Goal: Task Accomplishment & Management: Use online tool/utility

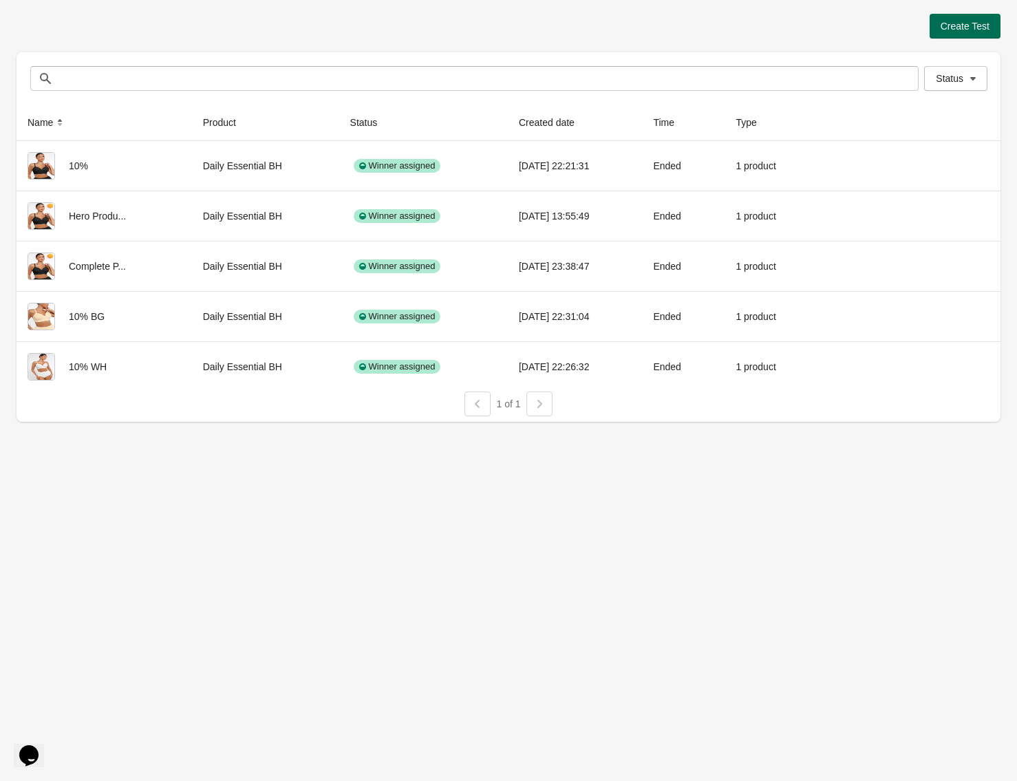
click at [959, 36] on button "Create Test" at bounding box center [965, 26] width 71 height 25
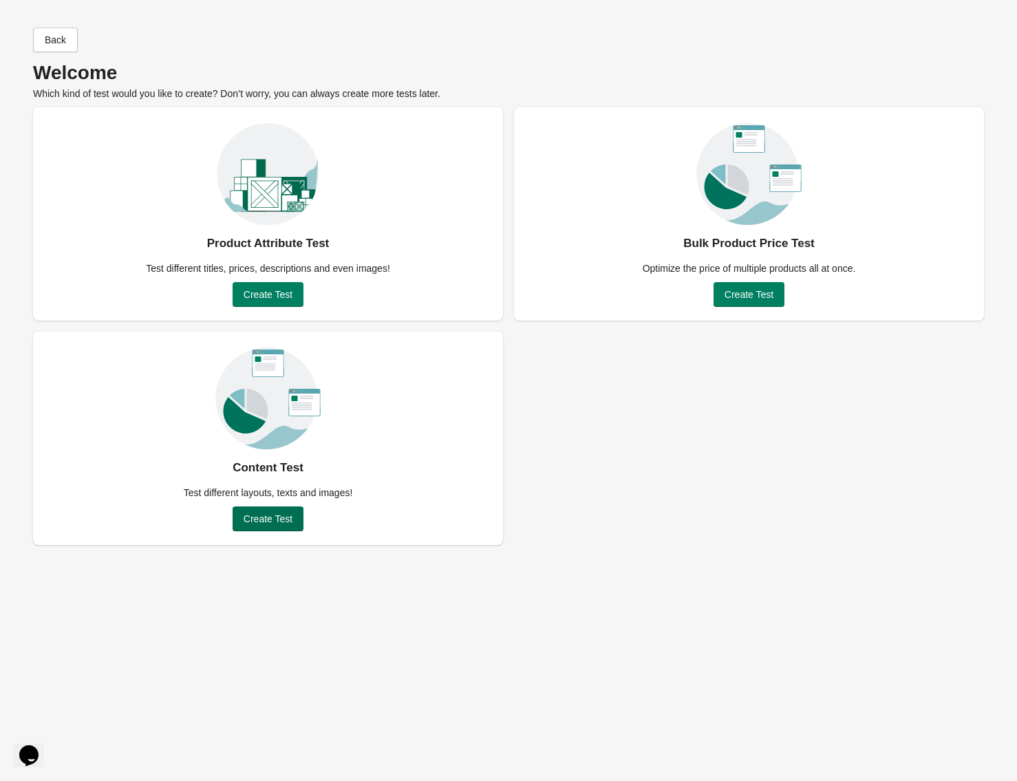
click at [281, 520] on span "Create Test" at bounding box center [268, 518] width 49 height 11
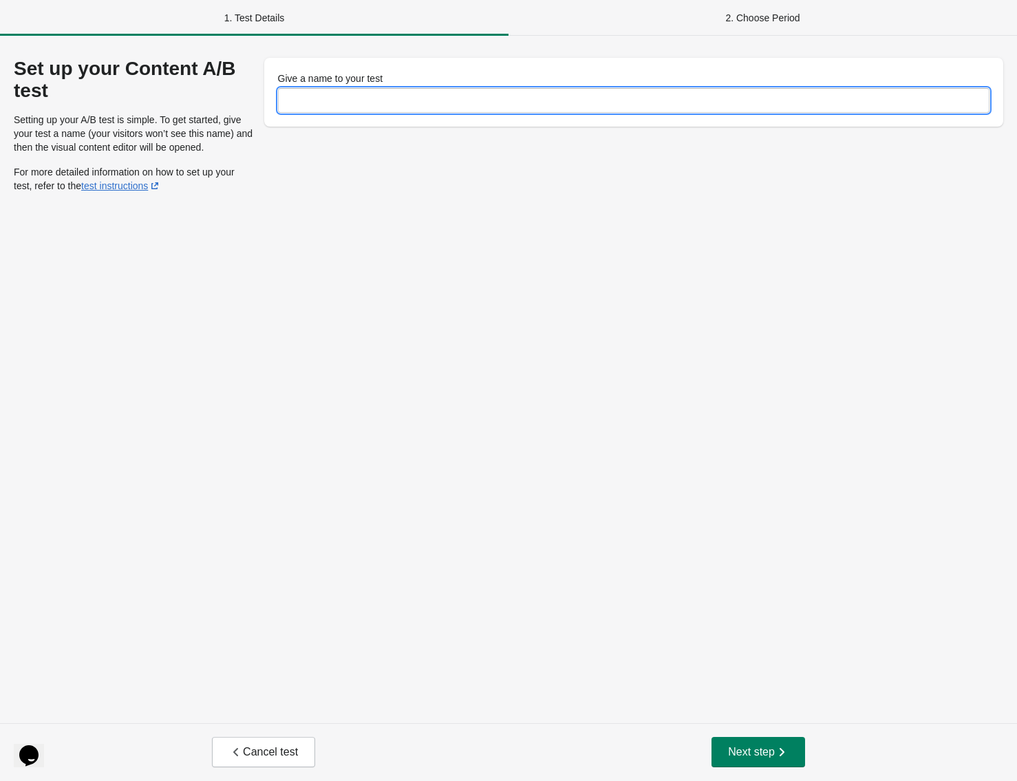
click at [420, 109] on input "Give a name to your test" at bounding box center [634, 100] width 712 height 25
type input "*******"
click at [767, 757] on span "Next step" at bounding box center [758, 752] width 61 height 14
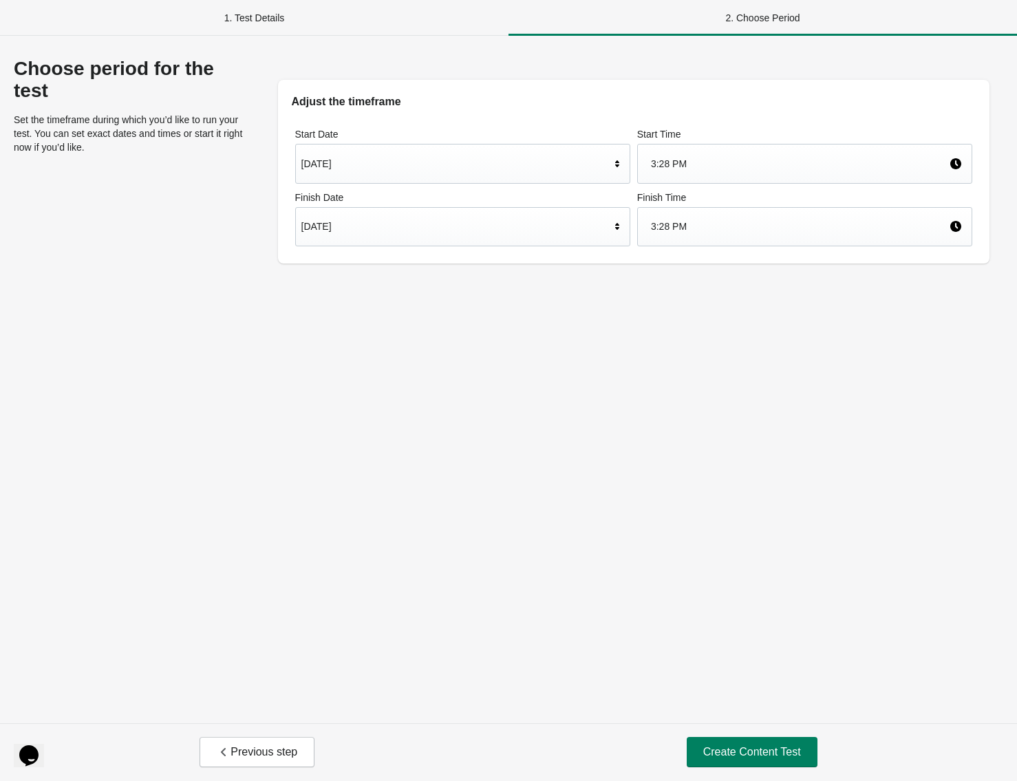
click at [546, 169] on div "[DATE]" at bounding box center [455, 164] width 309 height 26
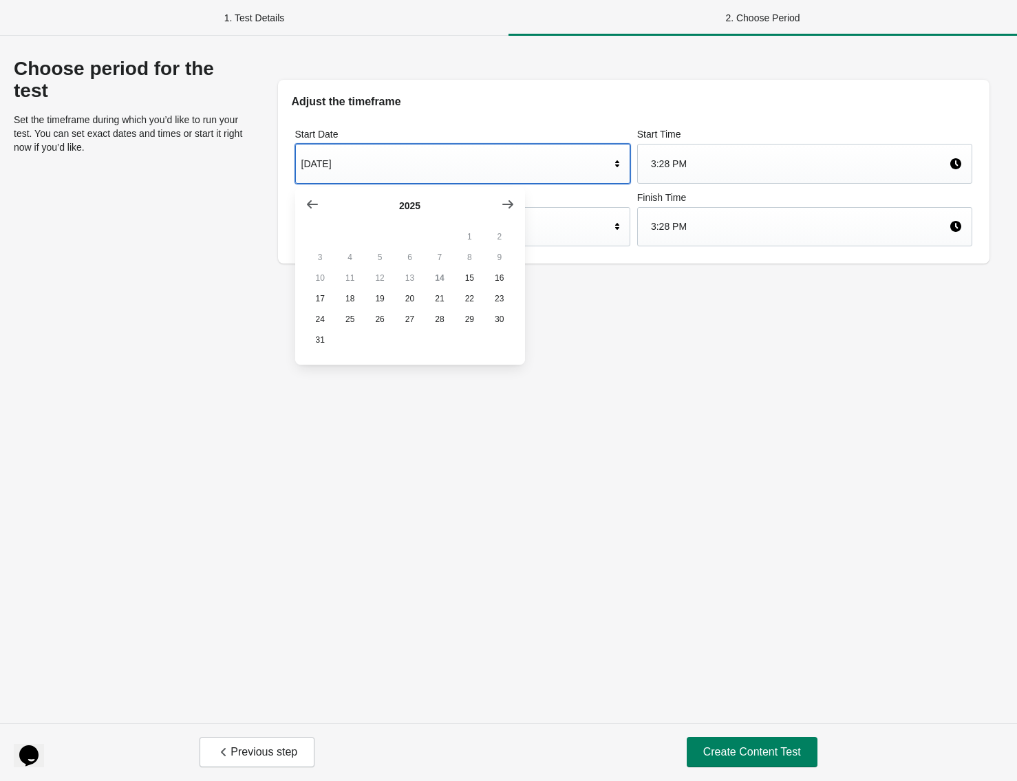
click at [693, 158] on div "3:28 PM" at bounding box center [800, 164] width 298 height 26
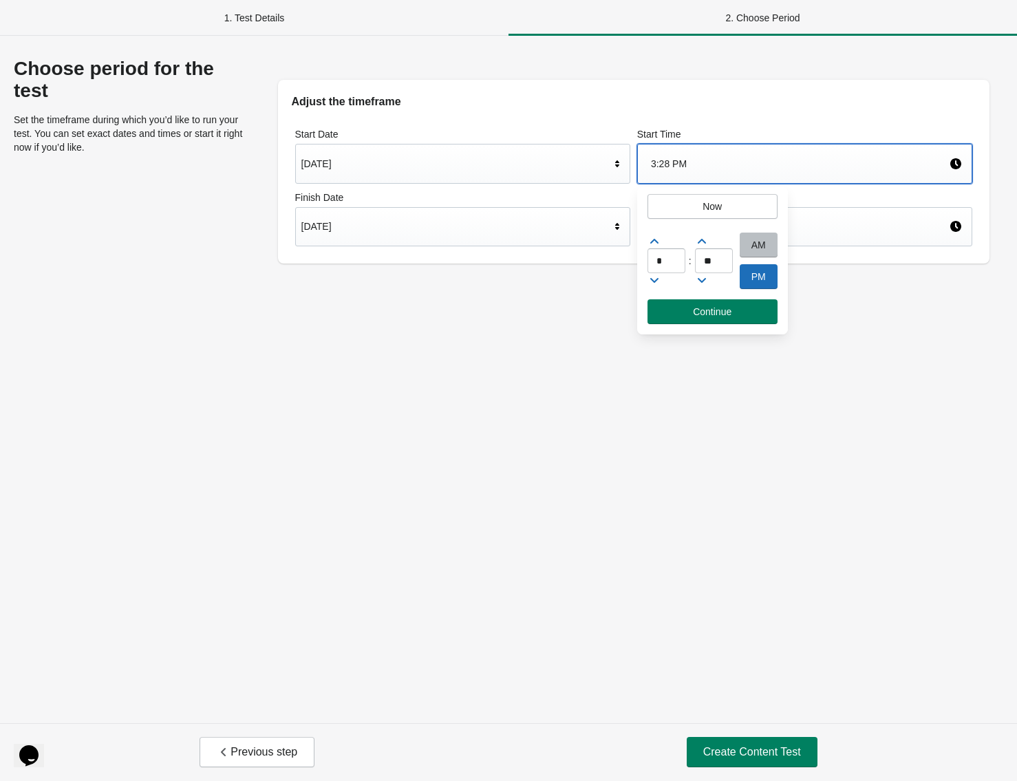
click at [759, 250] on div "AM" at bounding box center [759, 245] width 38 height 25
click at [762, 274] on div "PM" at bounding box center [759, 276] width 38 height 25
click at [656, 245] on icon at bounding box center [655, 242] width 14 height 14
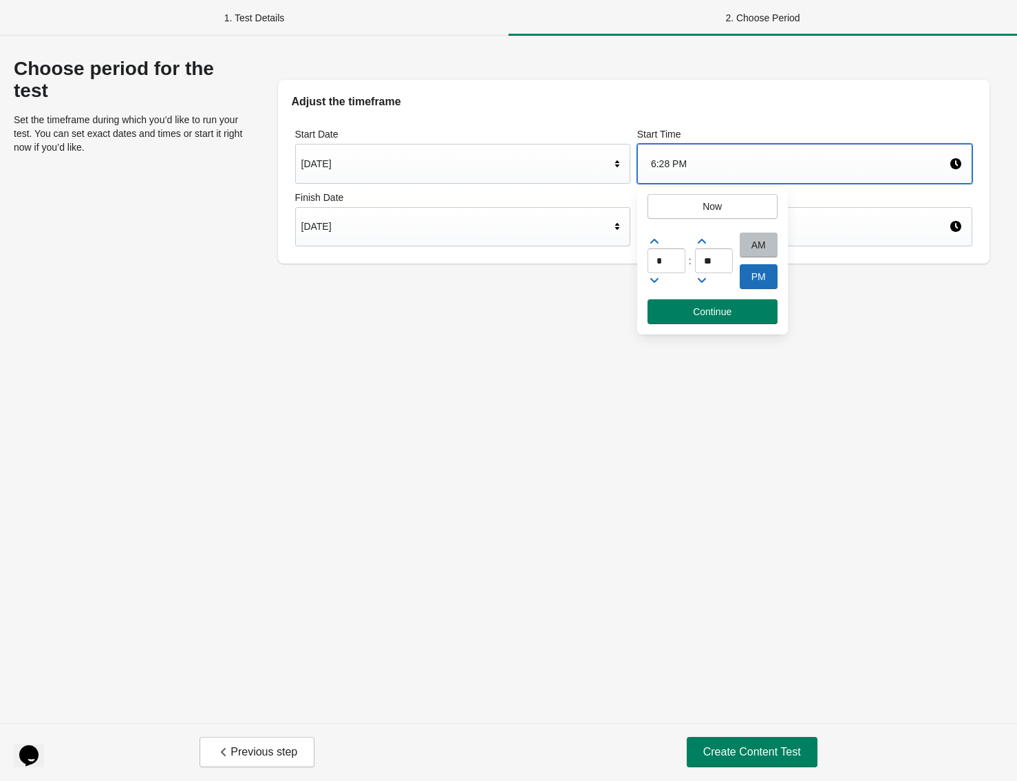
click at [656, 245] on icon at bounding box center [655, 242] width 14 height 14
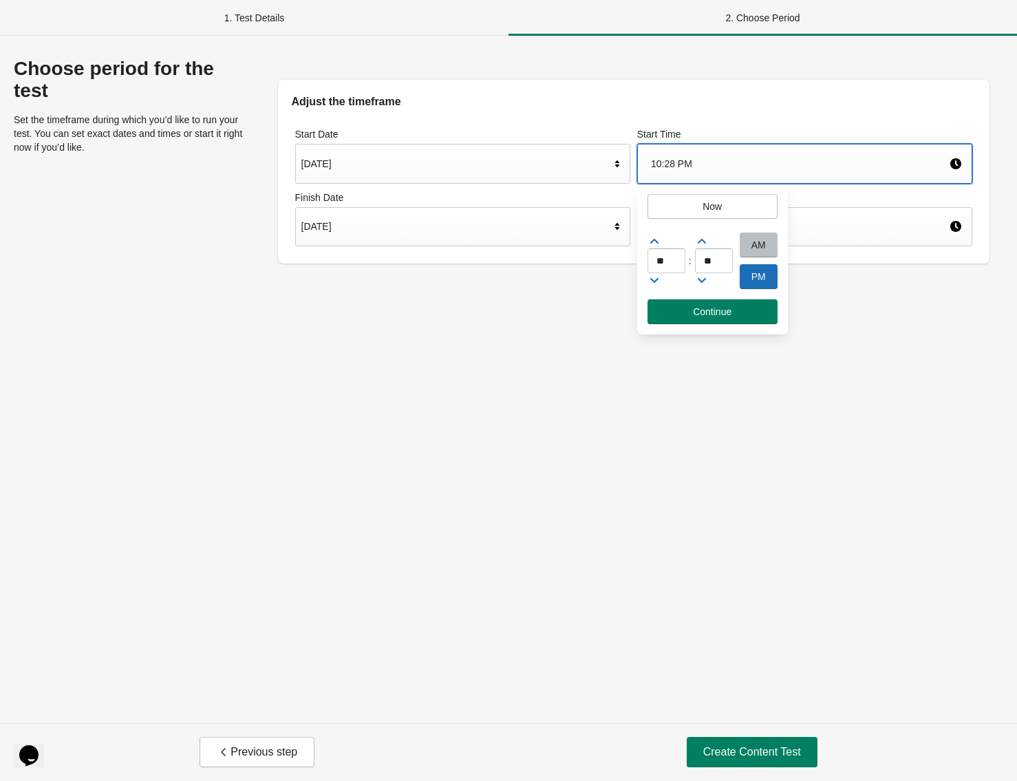
type input "**"
click at [703, 242] on icon at bounding box center [702, 241] width 8 height 5
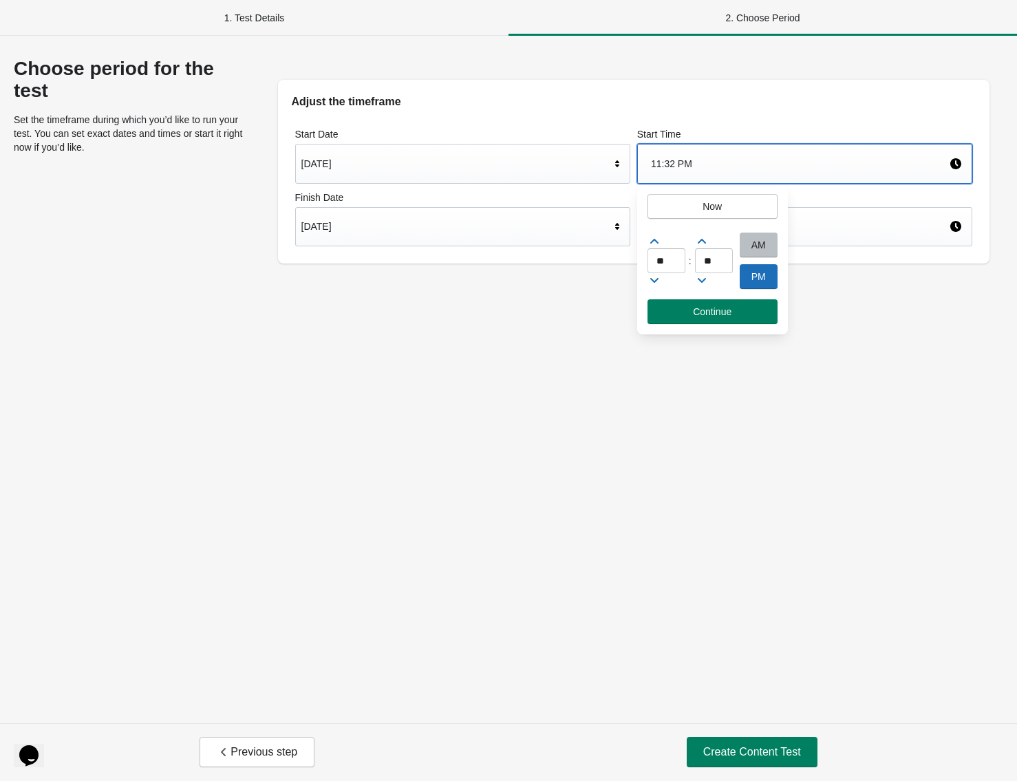
click at [703, 242] on icon at bounding box center [702, 241] width 8 height 5
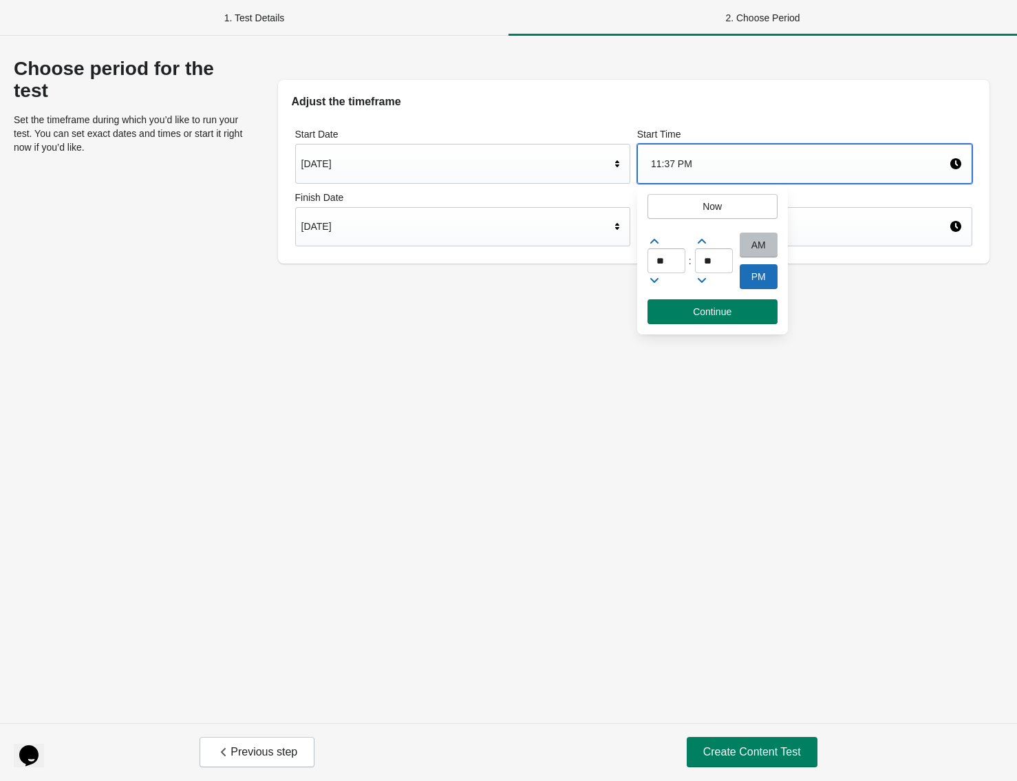
click at [703, 242] on icon at bounding box center [702, 241] width 8 height 5
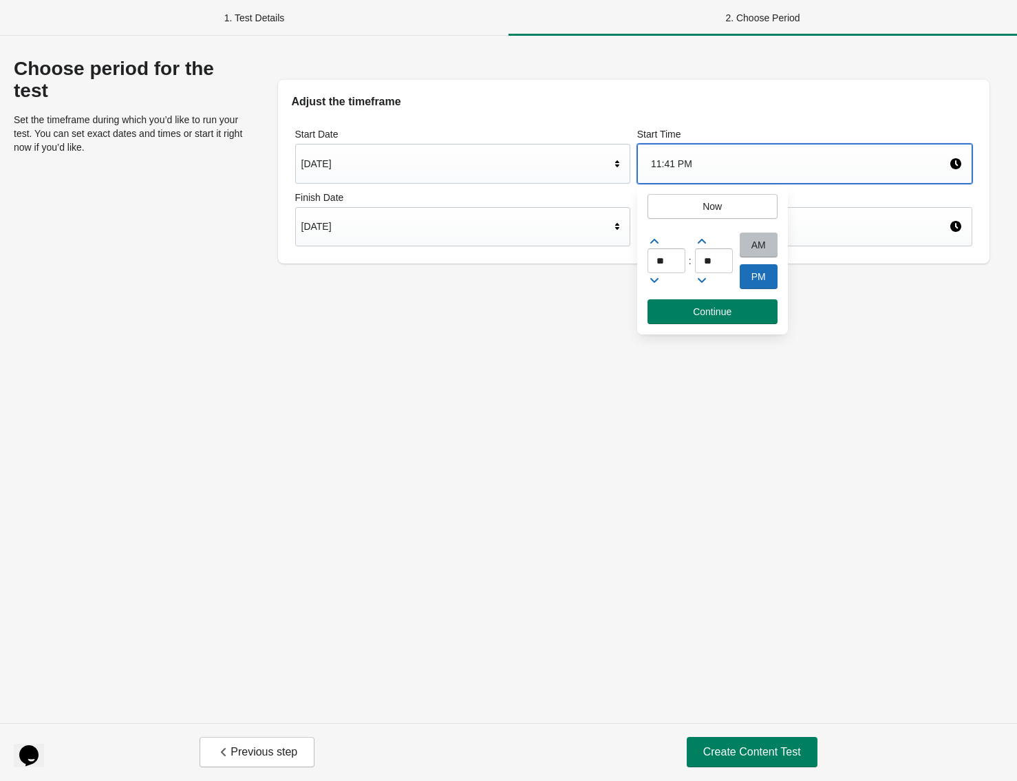
click at [703, 242] on icon at bounding box center [702, 241] width 8 height 5
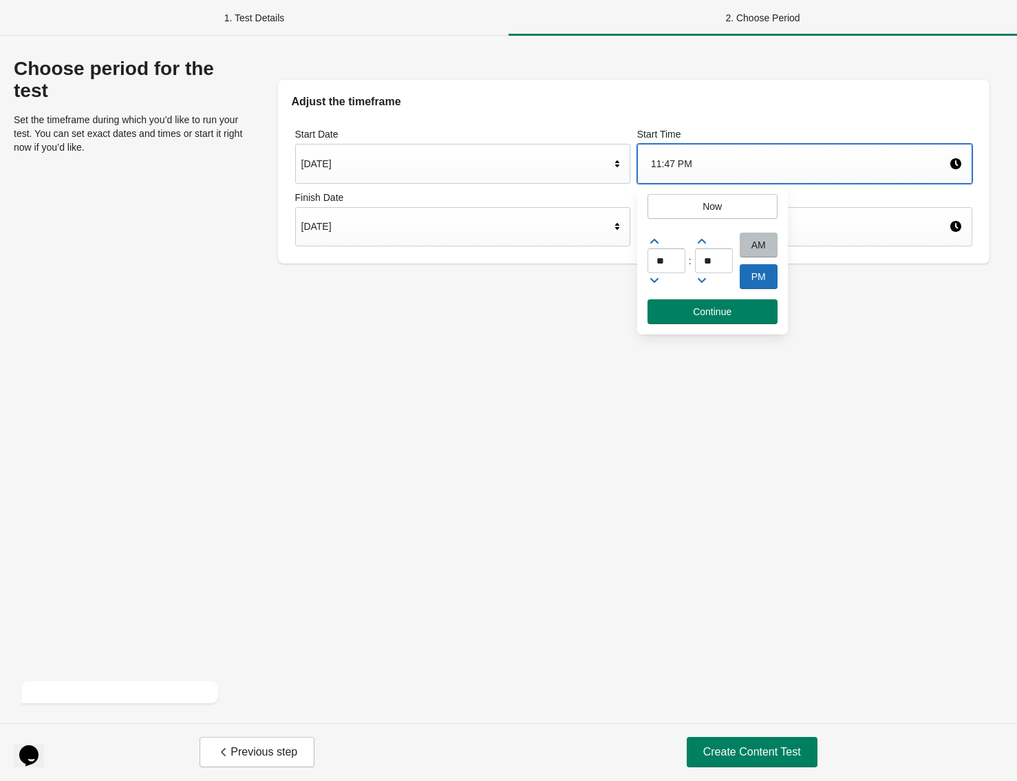
click at [703, 242] on icon at bounding box center [702, 241] width 8 height 5
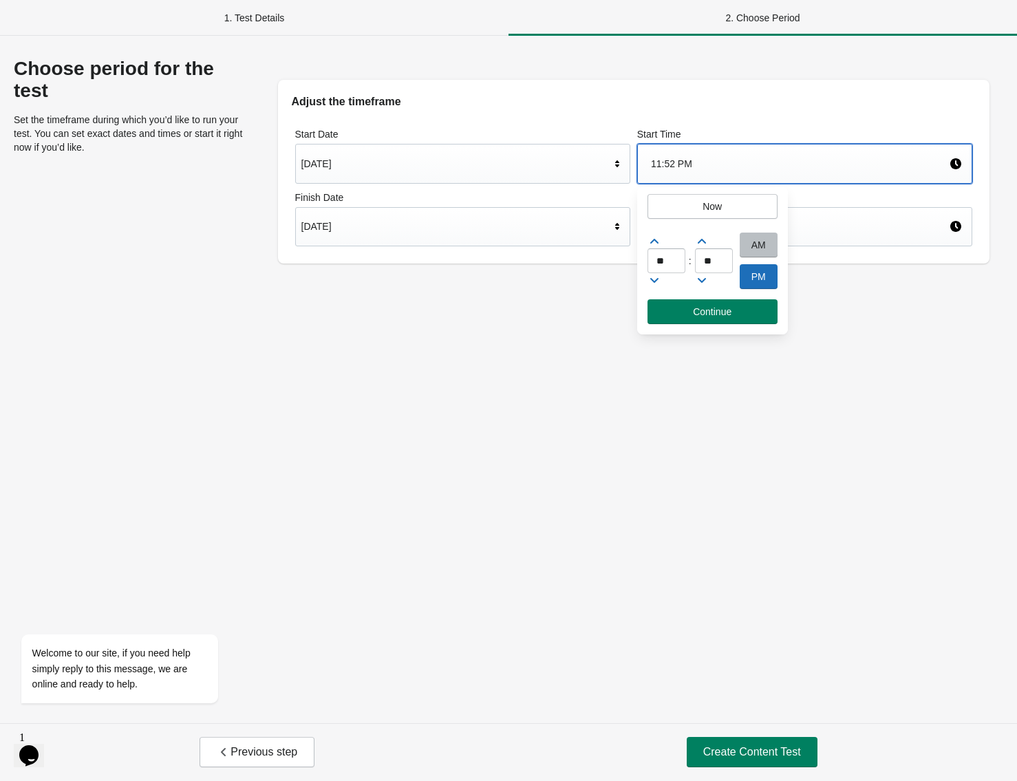
click at [703, 242] on icon at bounding box center [702, 241] width 8 height 5
type input "**"
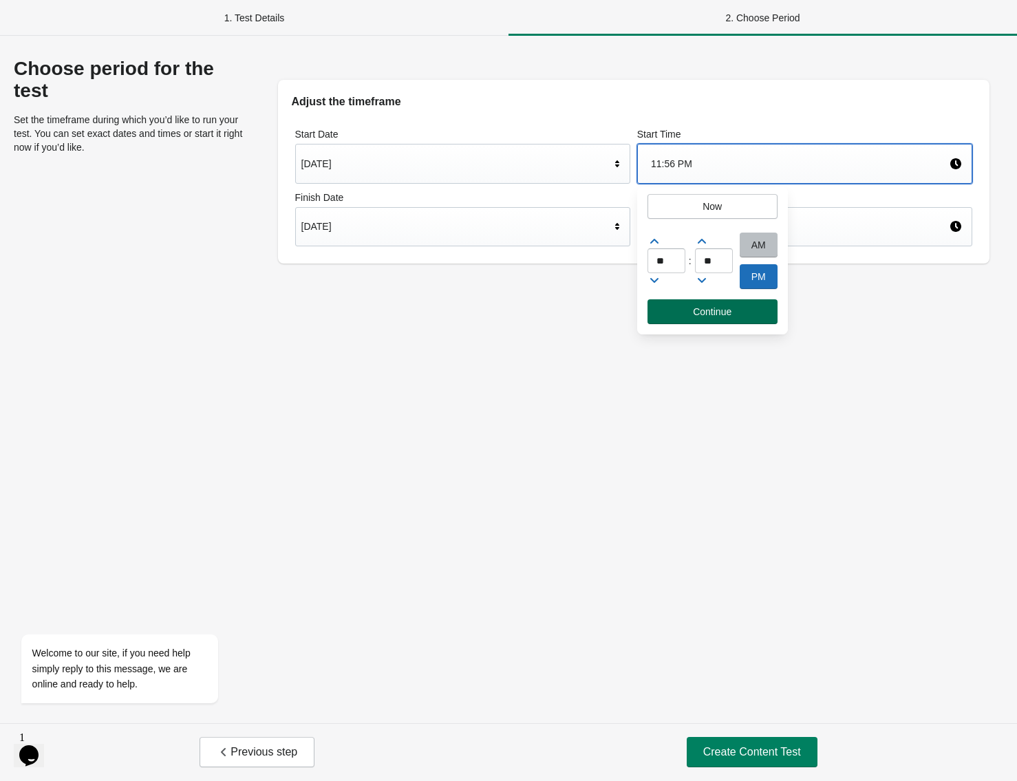
click at [713, 313] on span "Continue" at bounding box center [712, 311] width 39 height 11
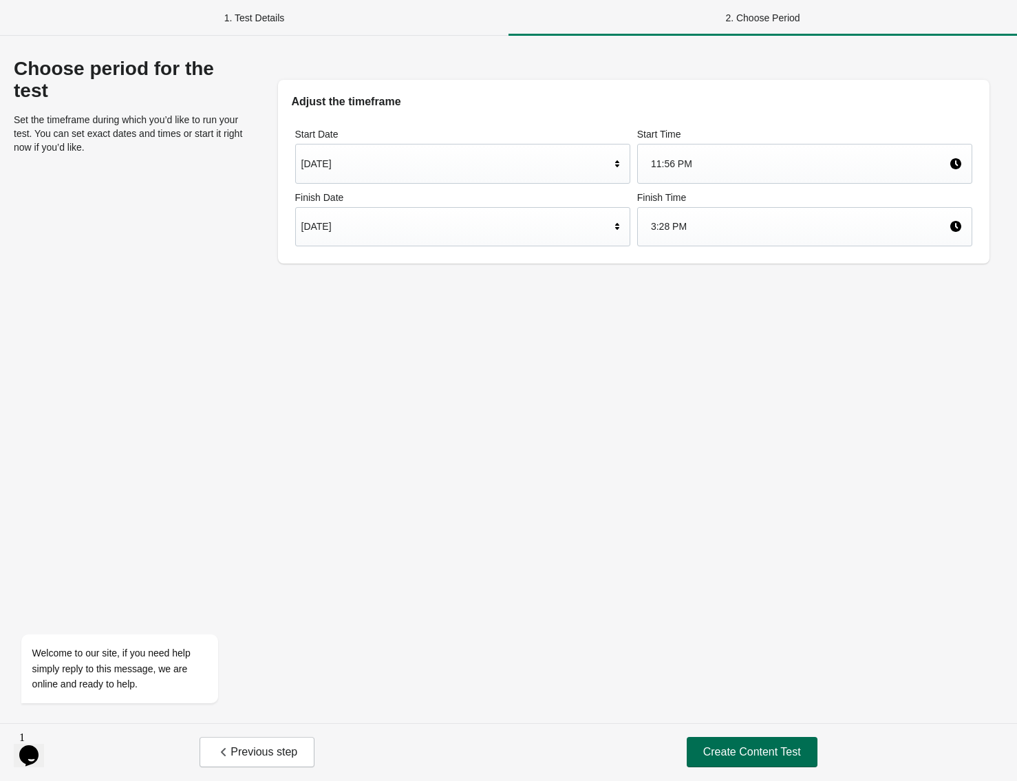
click at [755, 749] on span "Create Content Test" at bounding box center [752, 752] width 98 height 14
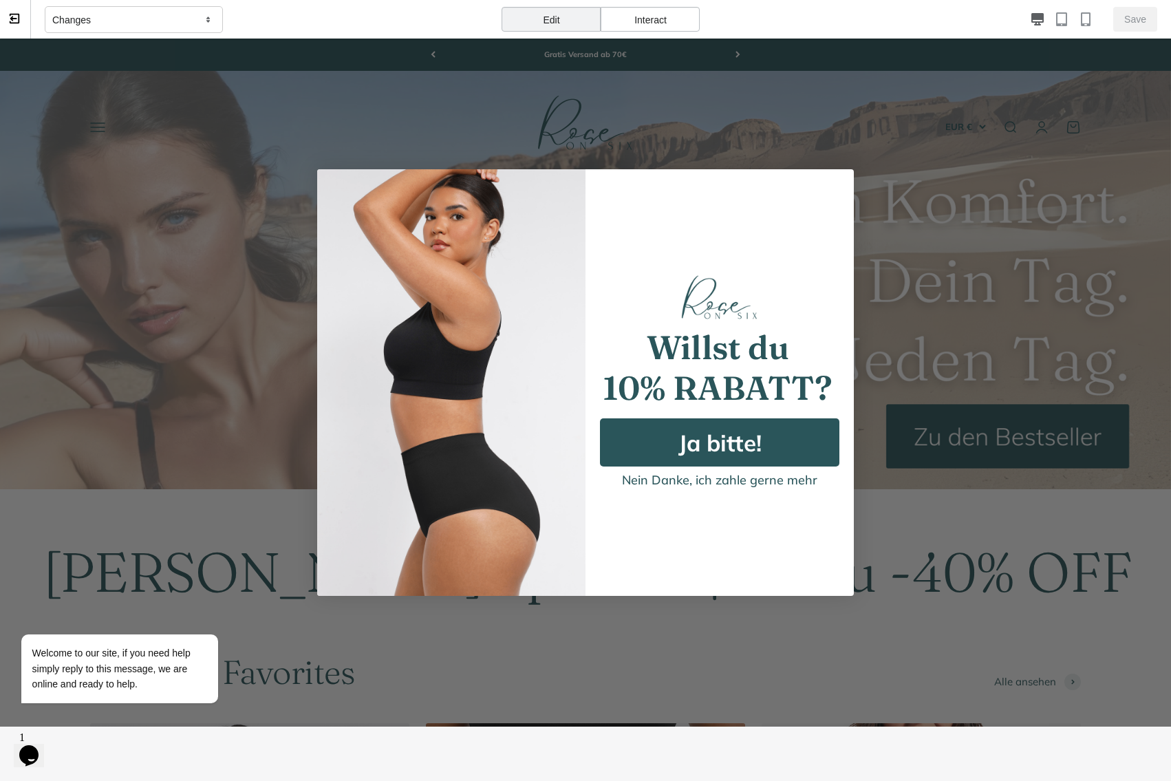
click at [718, 485] on button "Nein Danke, ich zahle gerne mehr" at bounding box center [719, 480] width 239 height 21
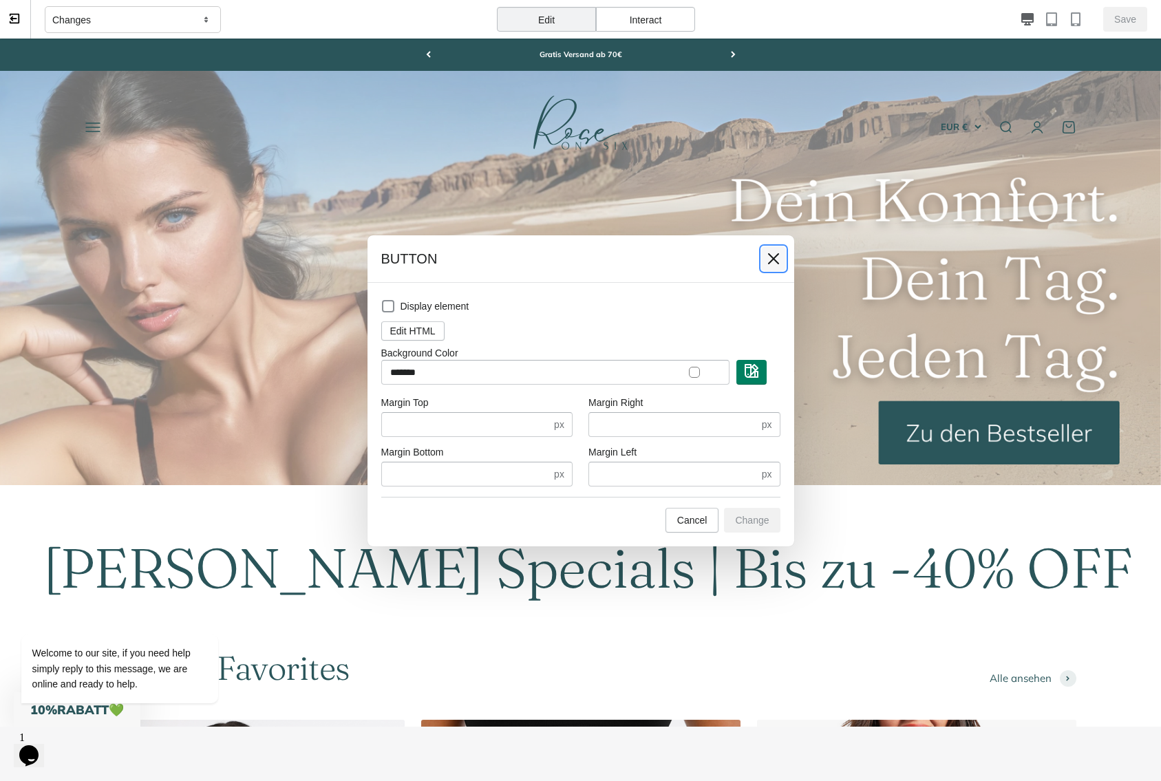
click at [769, 259] on icon at bounding box center [774, 259] width 14 height 14
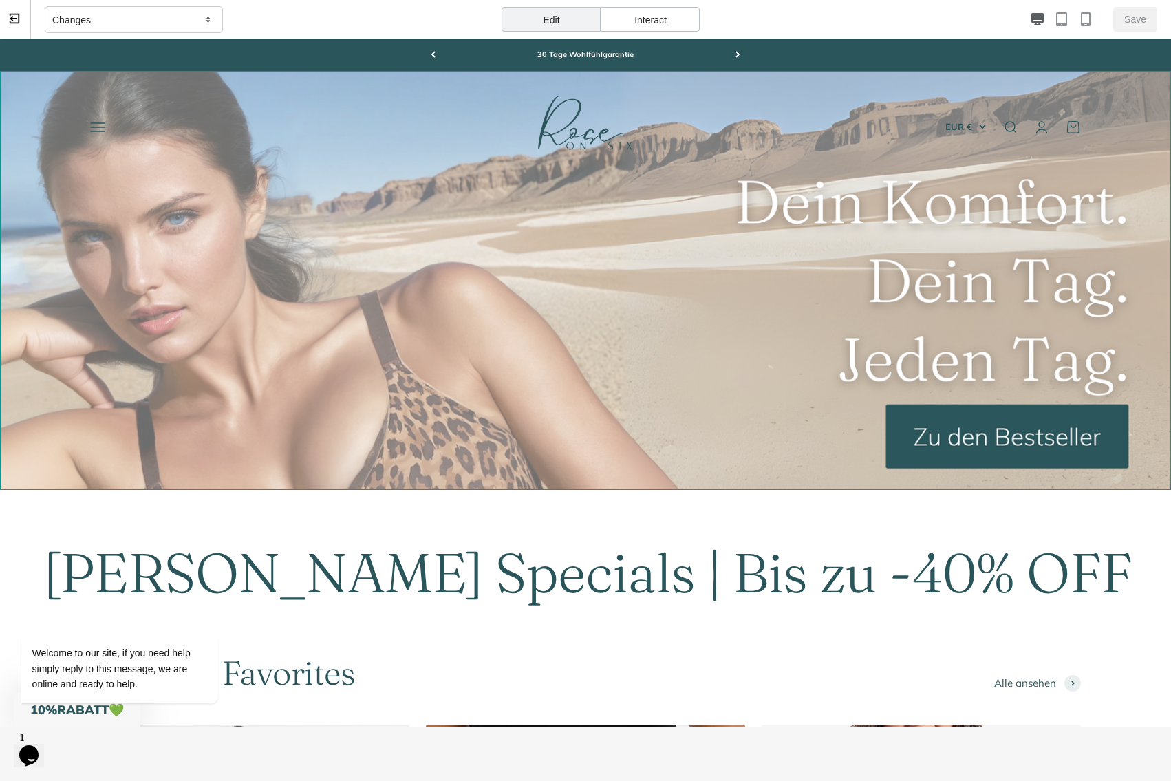
scroll to position [354, 0]
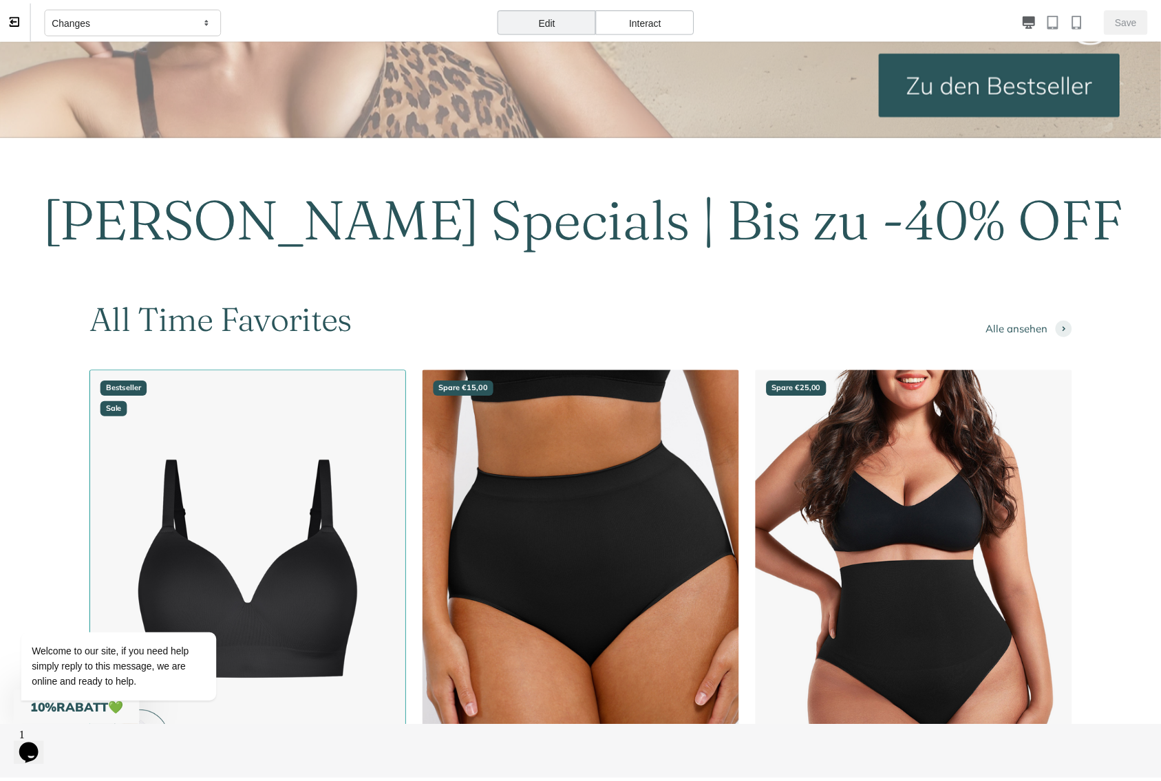
click at [311, 465] on img at bounding box center [249, 593] width 319 height 443
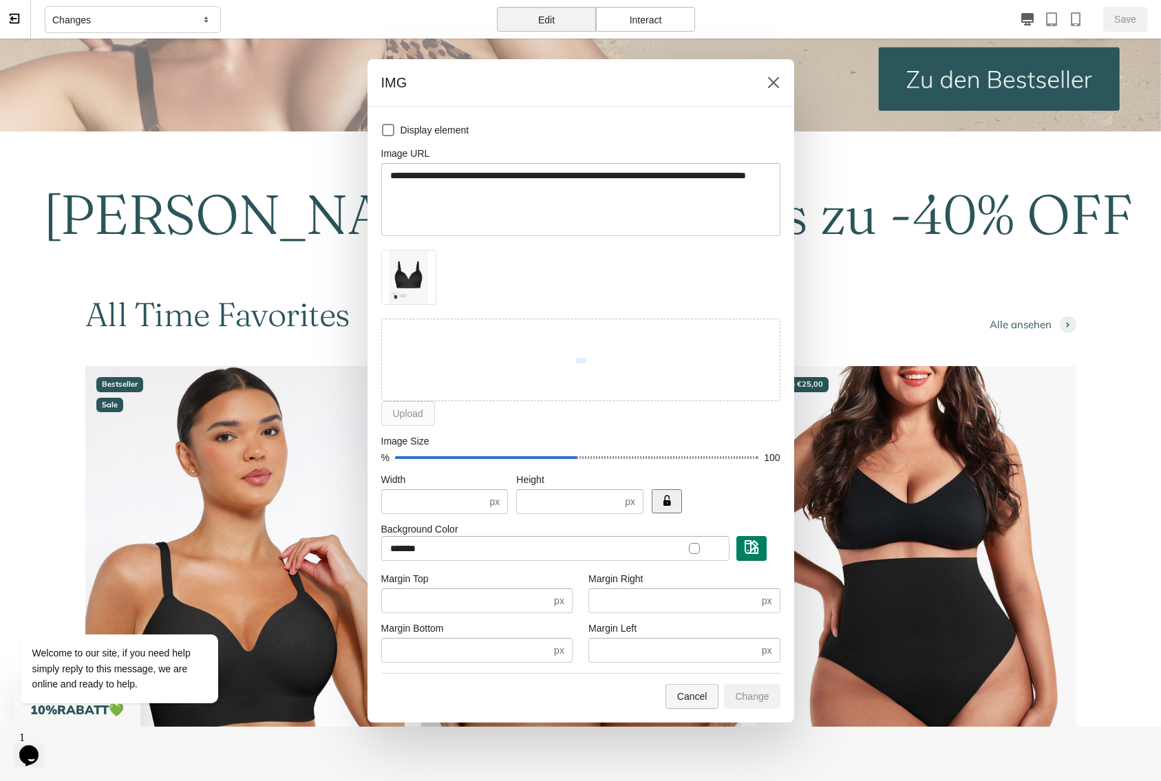
click at [688, 696] on span "Cancel" at bounding box center [692, 696] width 30 height 11
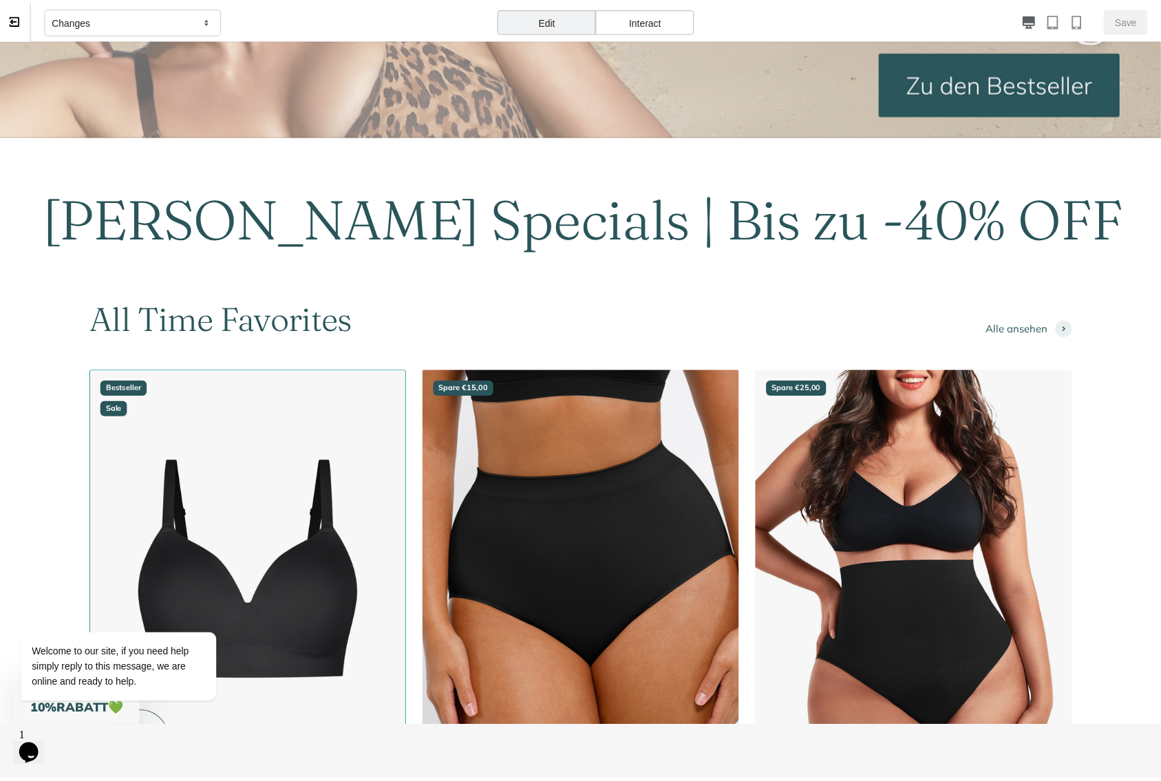
click at [355, 541] on img at bounding box center [249, 593] width 319 height 443
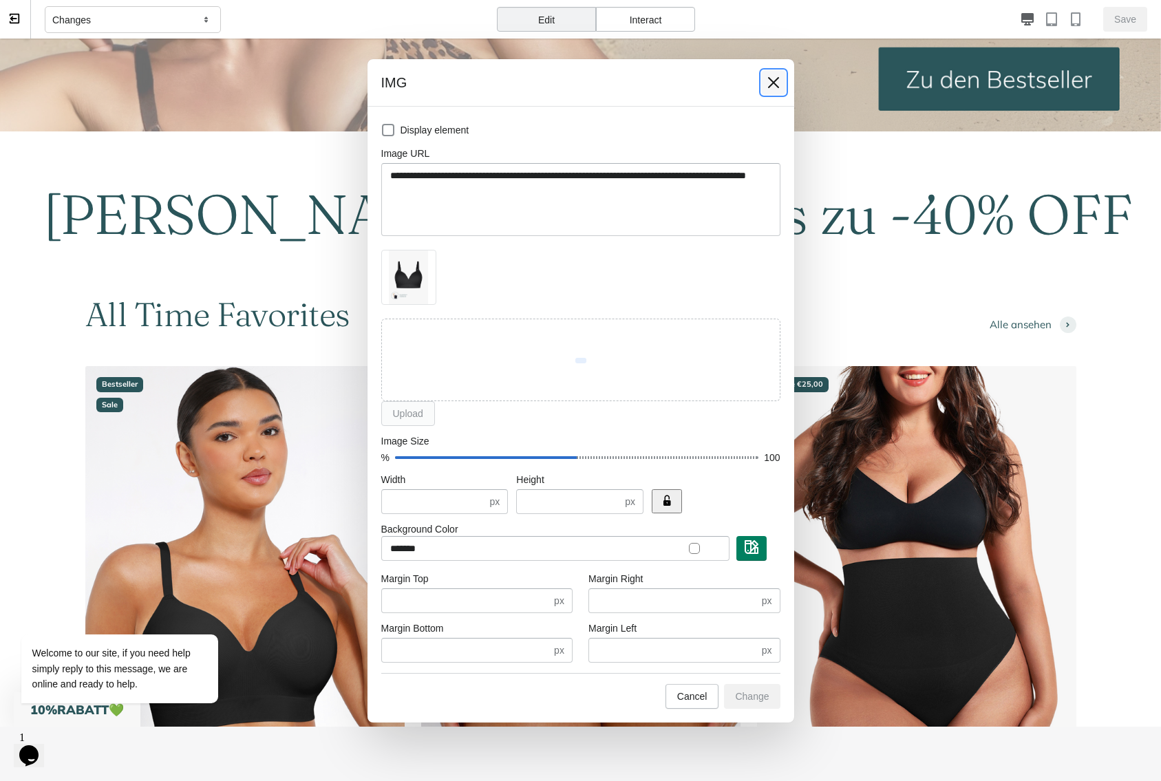
click at [780, 79] on icon at bounding box center [774, 83] width 14 height 14
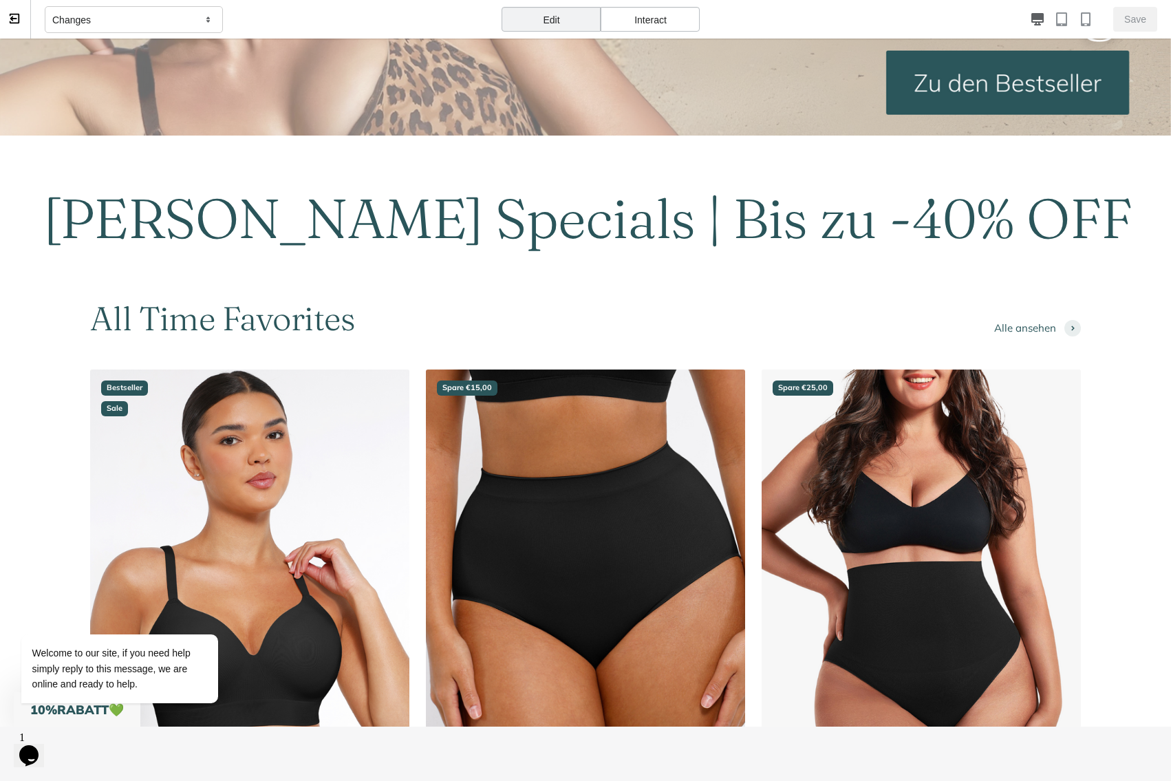
click at [155, 14] on div "Changes" at bounding box center [134, 20] width 178 height 28
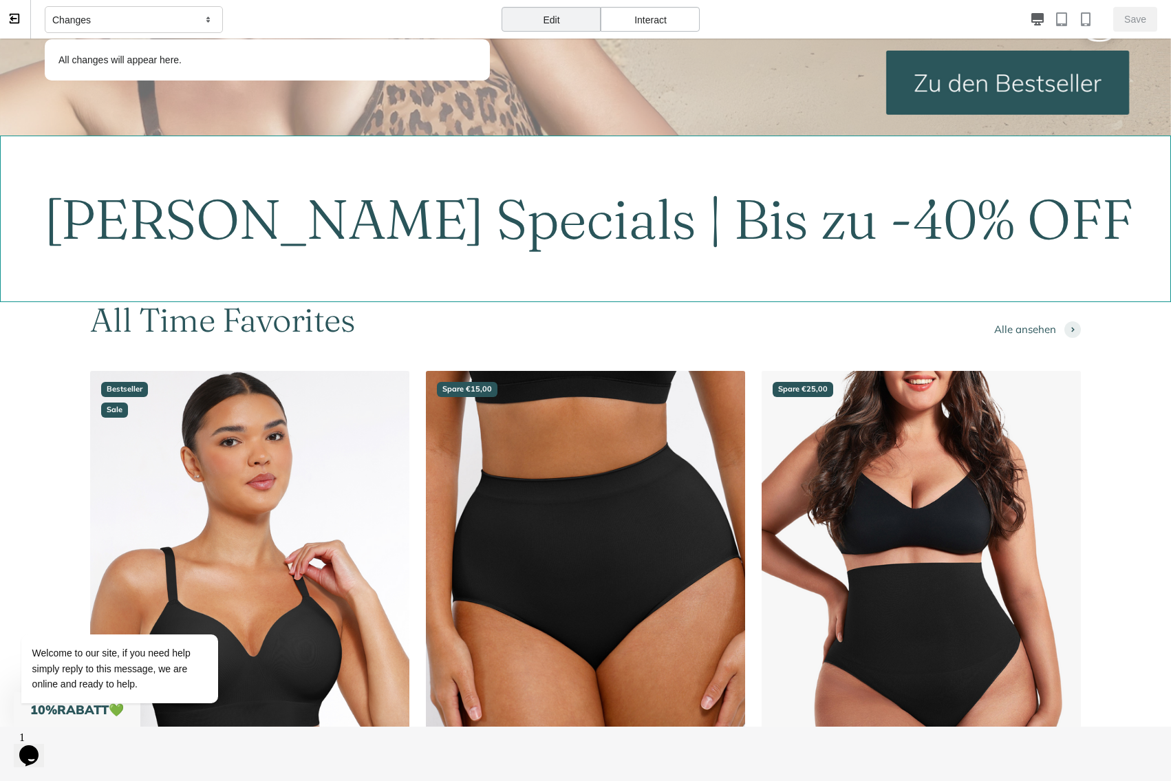
click at [207, 147] on div "[PERSON_NAME] Specials | Bis zu -40% OFF [PERSON_NAME] Specials | Bis zu -40% O…" at bounding box center [585, 219] width 1171 height 167
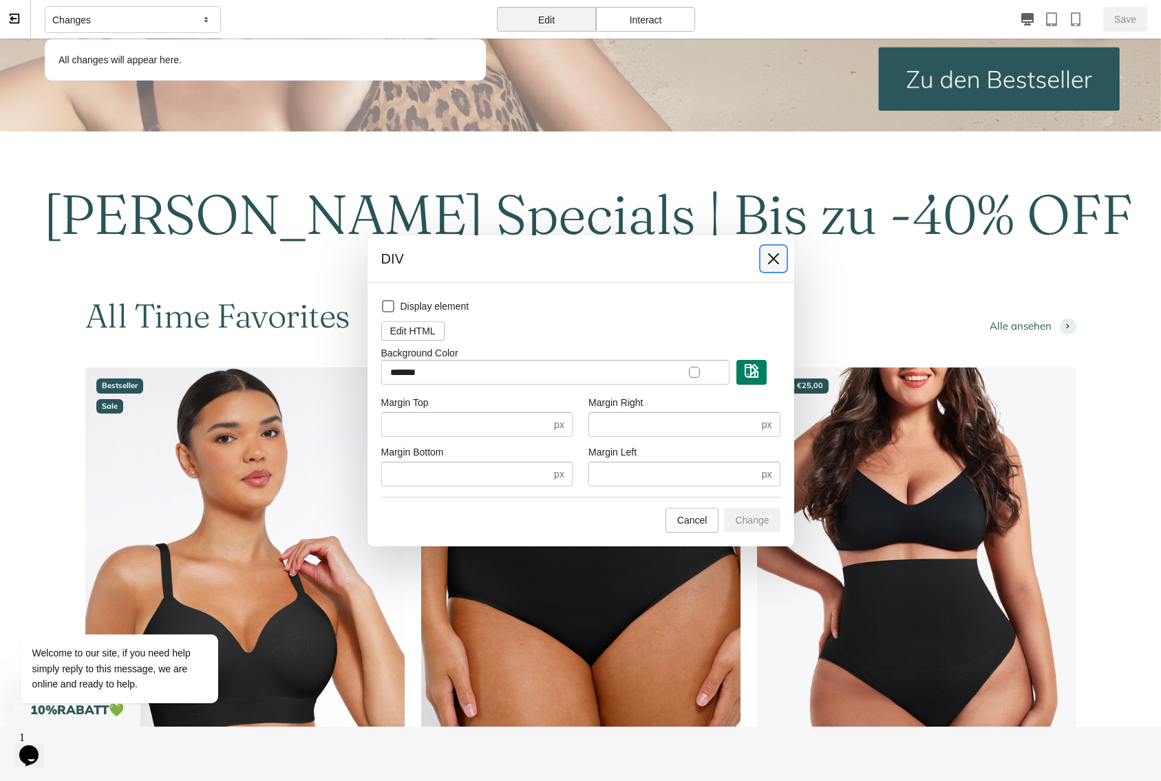
click at [769, 260] on icon at bounding box center [774, 259] width 14 height 14
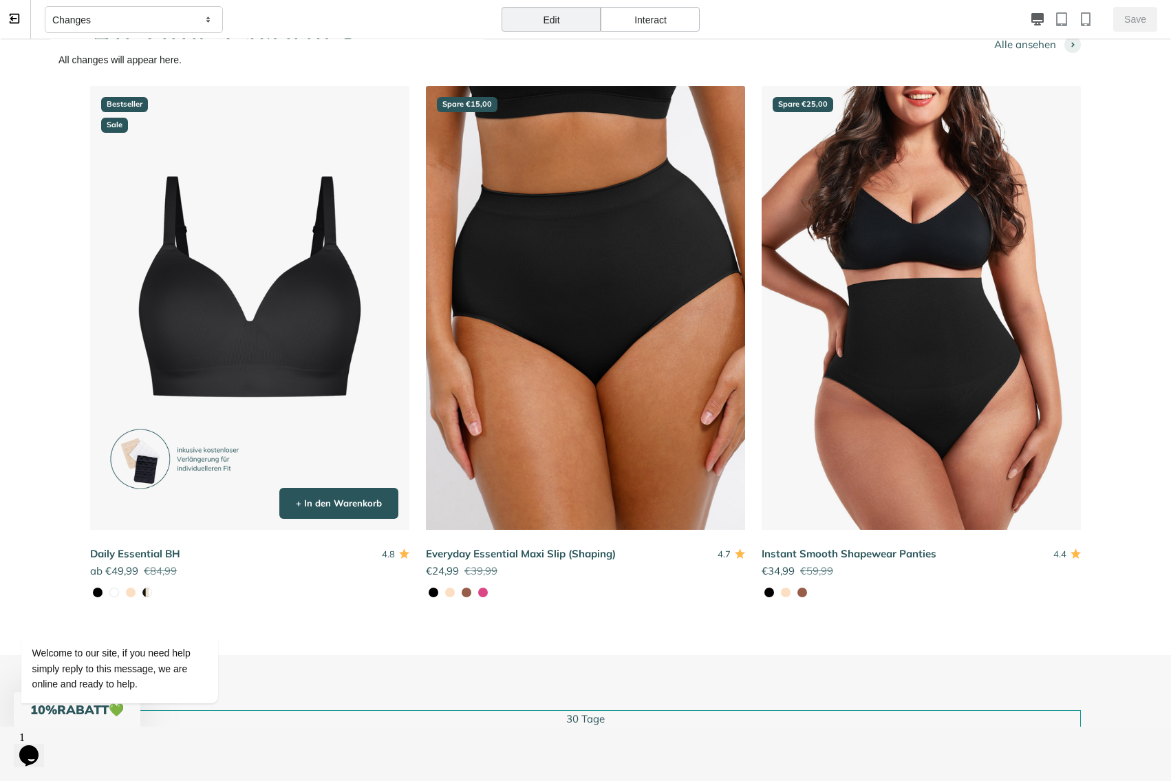
scroll to position [715, 0]
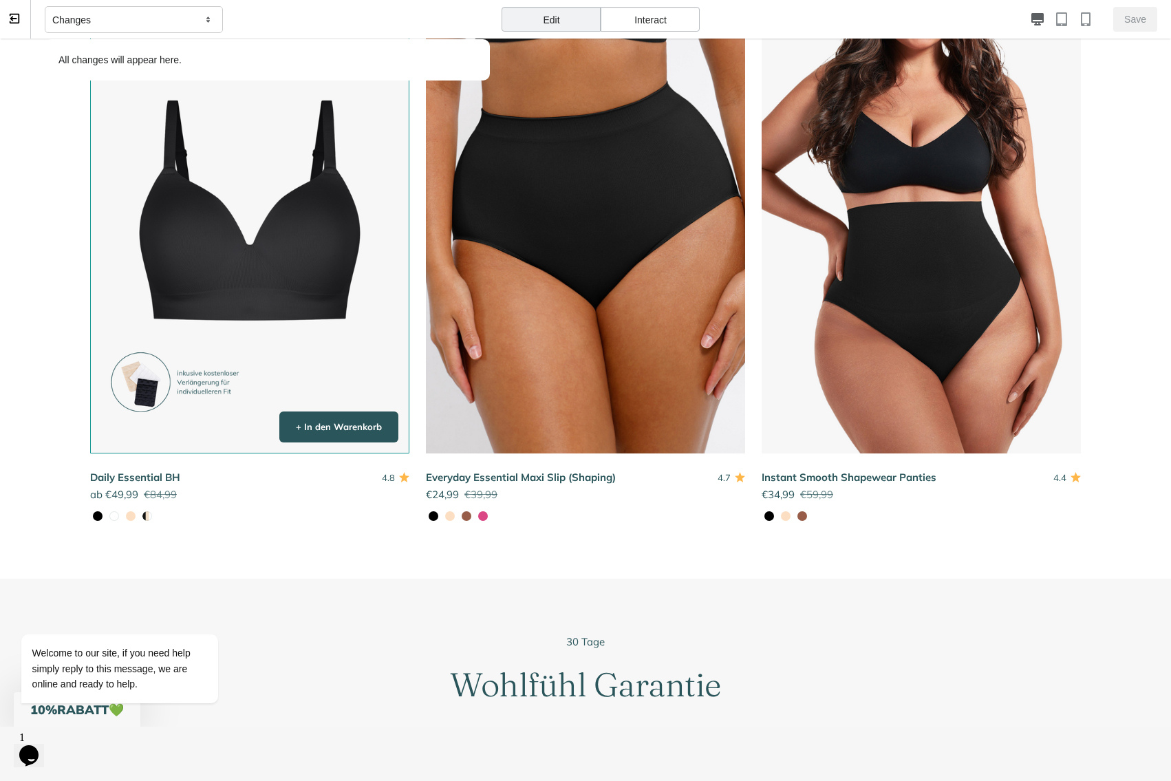
click at [312, 350] on img at bounding box center [249, 231] width 319 height 443
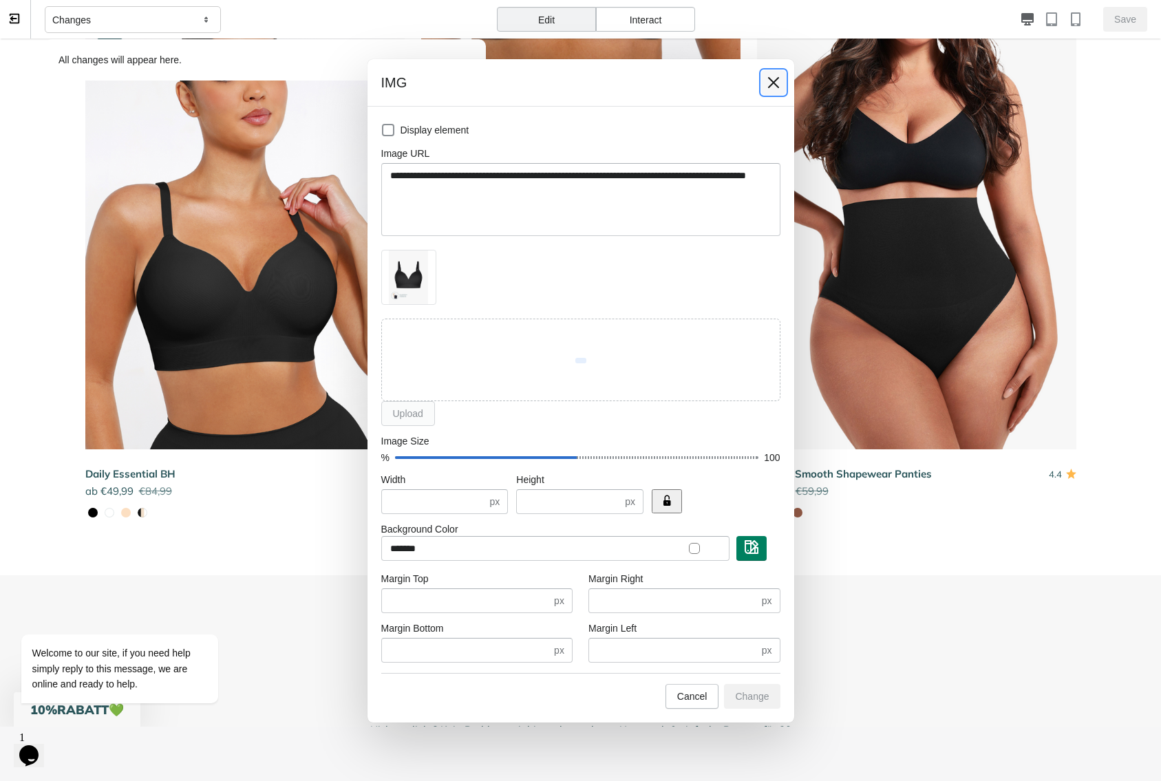
drag, startPoint x: 772, startPoint y: 81, endPoint x: 758, endPoint y: 34, distance: 48.8
click at [772, 81] on icon at bounding box center [772, 81] width 11 height 11
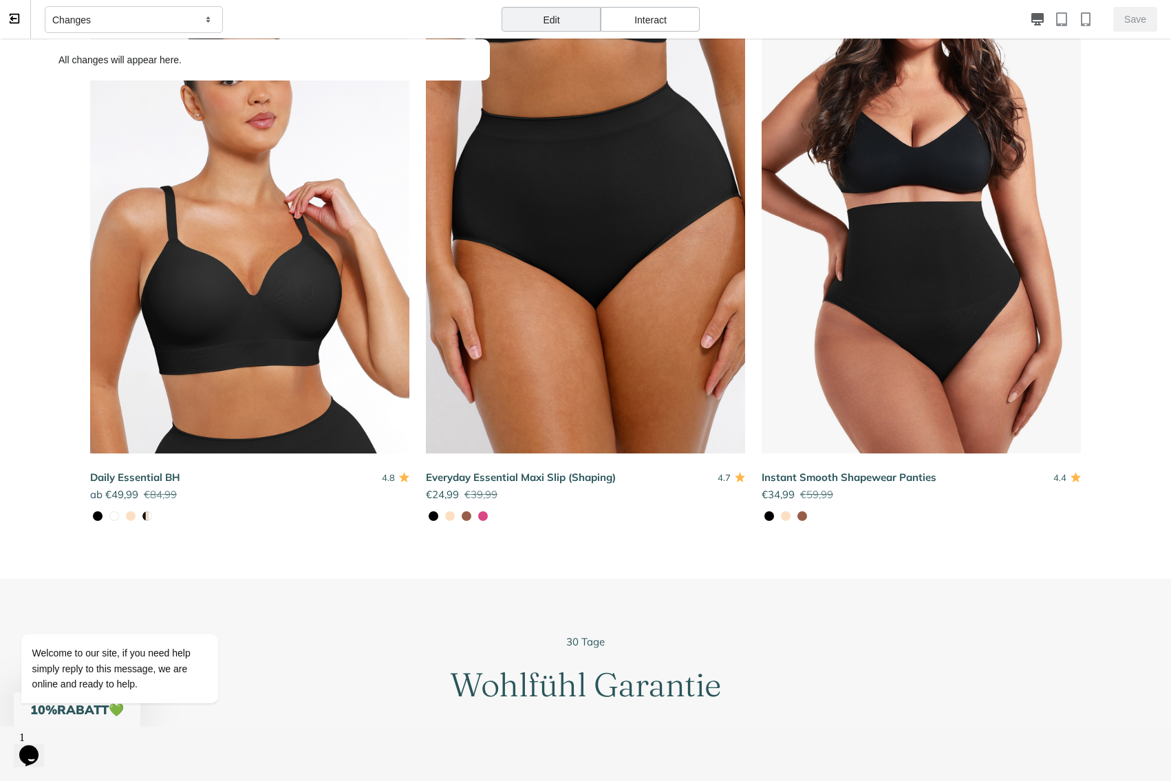
click at [684, 17] on div "Interact" at bounding box center [650, 19] width 99 height 25
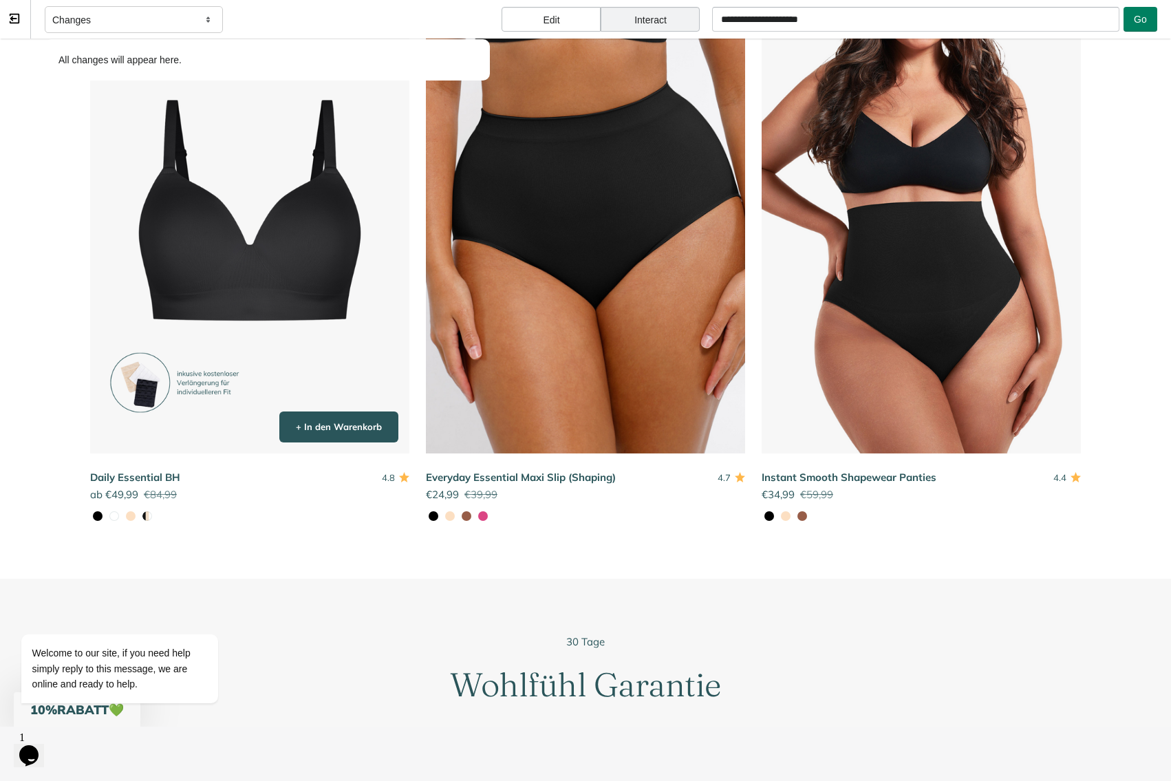
click at [303, 303] on img at bounding box center [249, 231] width 319 height 443
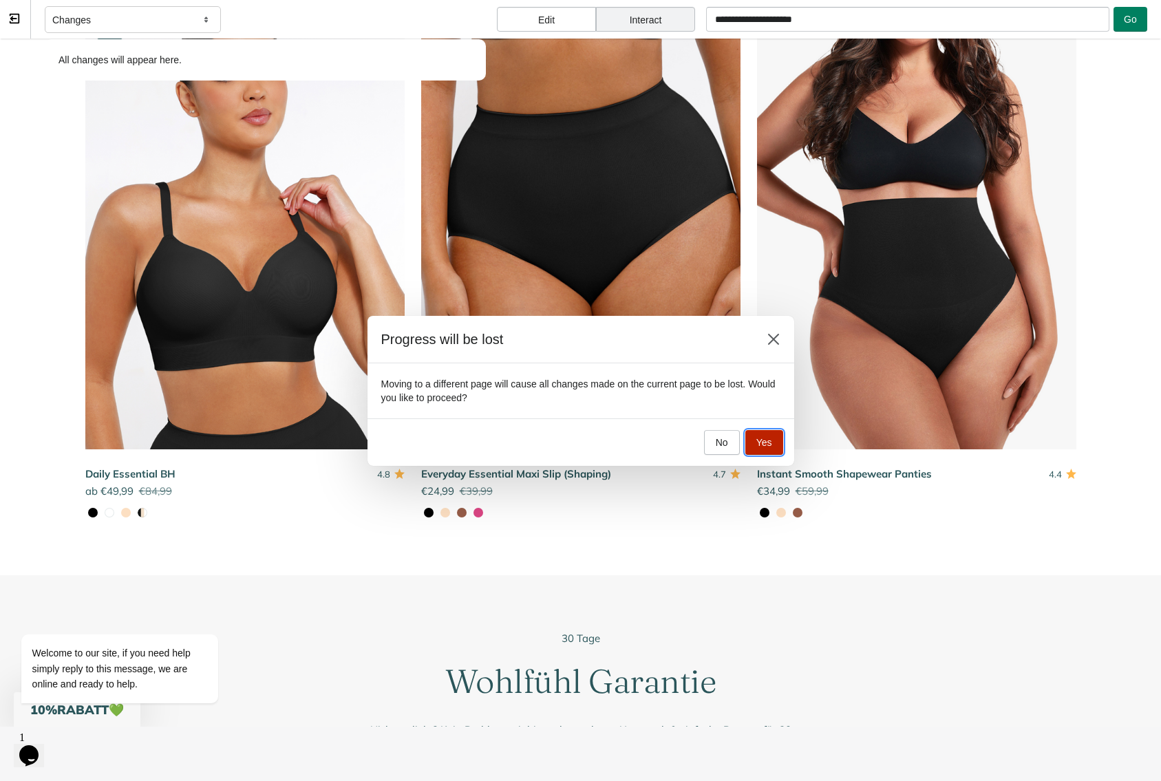
click at [771, 437] on span "Yes" at bounding box center [764, 442] width 16 height 11
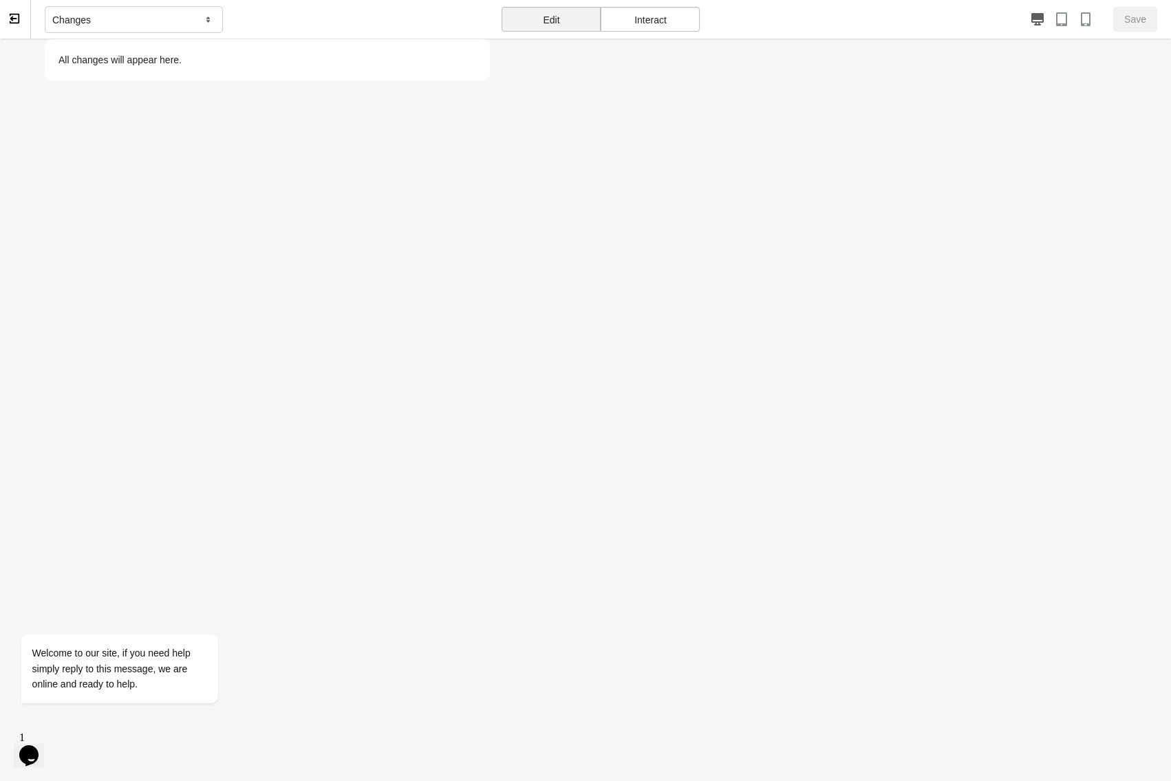
select select "**********"
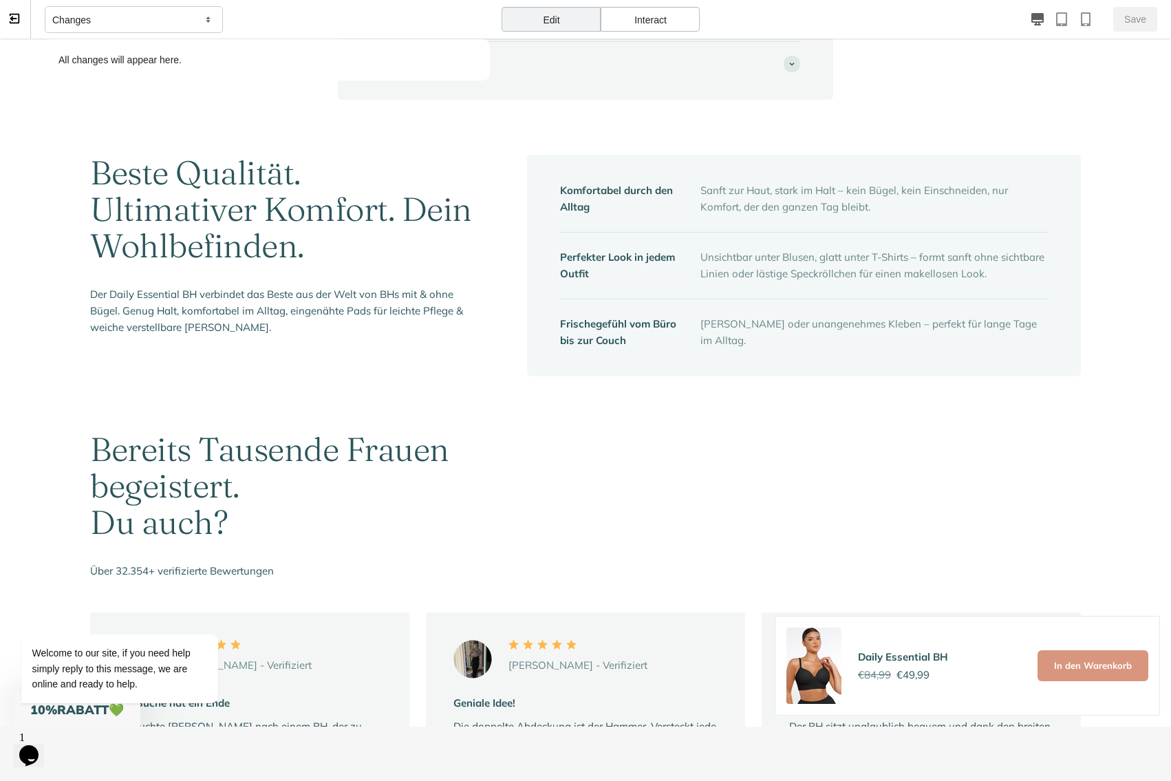
scroll to position [1607, 0]
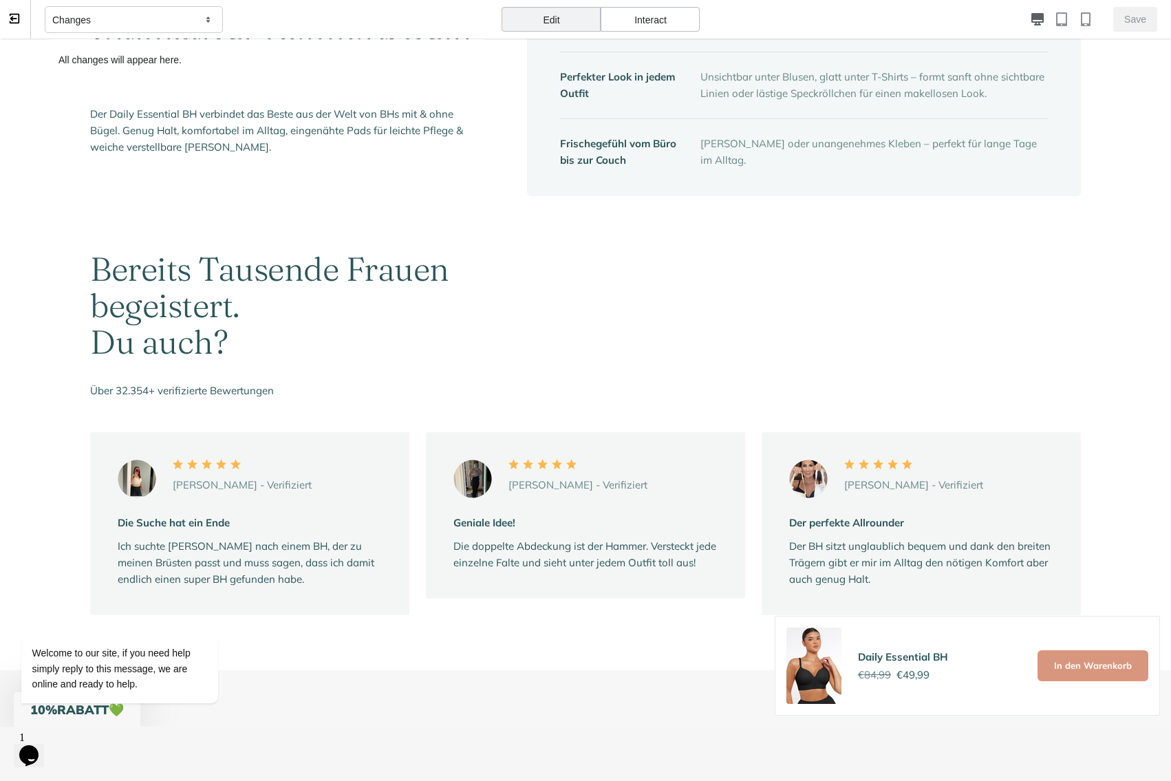
click at [214, 299] on span "Bereits Tausende Frauen begeistert." at bounding box center [331, 287] width 482 height 73
click at [554, 16] on div "Edit" at bounding box center [551, 19] width 99 height 25
click at [554, 15] on div "Edit" at bounding box center [551, 19] width 99 height 25
click at [643, 16] on div "Interact" at bounding box center [650, 19] width 99 height 25
click at [527, 21] on div "Edit" at bounding box center [551, 19] width 99 height 25
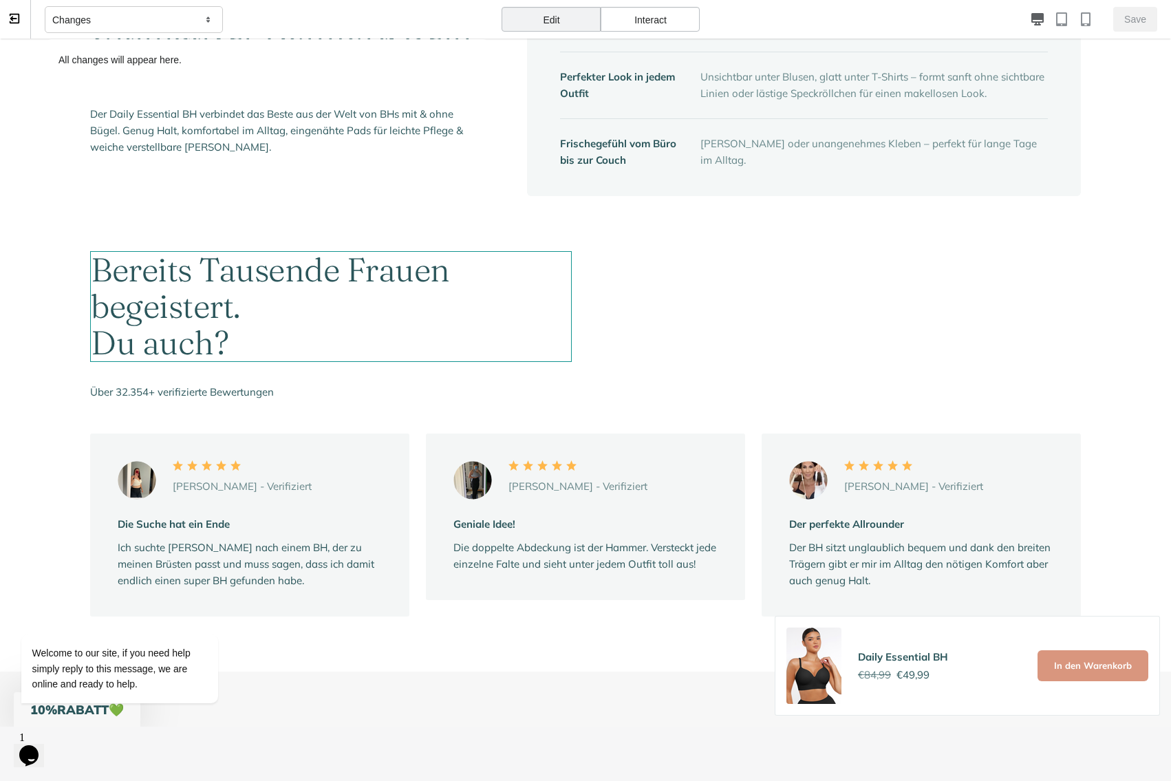
click at [308, 339] on h2 "Bereits Tausende Frauen begeistert. Du auch?" at bounding box center [331, 306] width 482 height 110
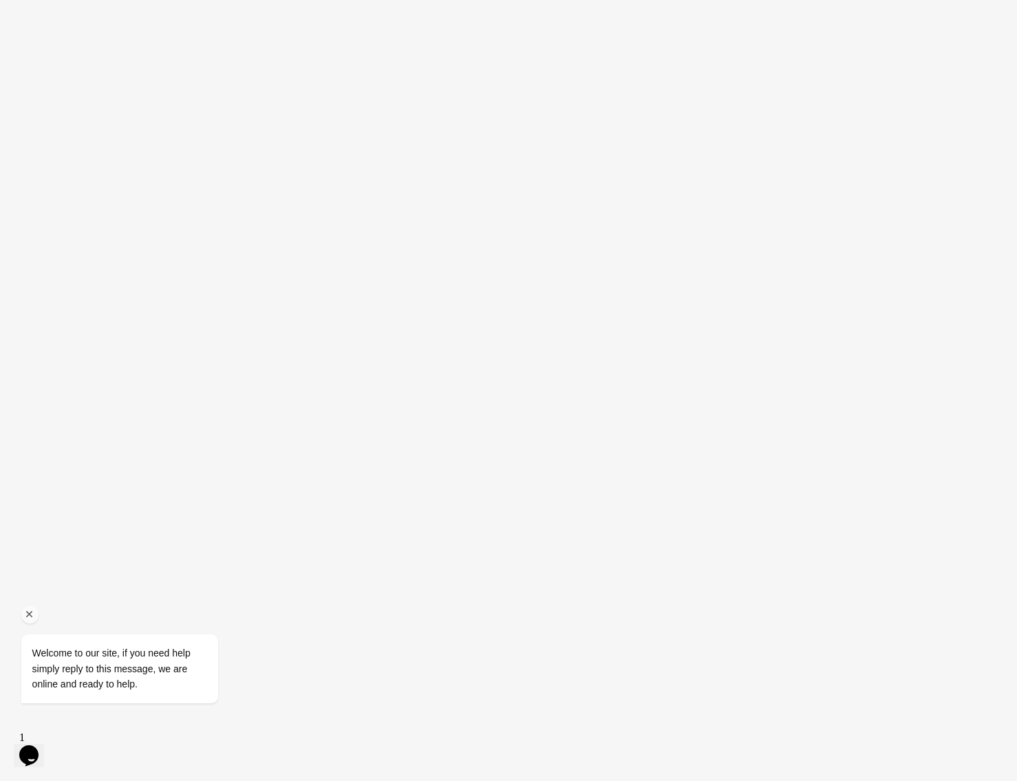
drag, startPoint x: 32, startPoint y: 617, endPoint x: 26, endPoint y: 513, distance: 104.8
click at [32, 617] on icon "Chat attention grabber" at bounding box center [29, 614] width 12 height 12
